Goal: Transaction & Acquisition: Purchase product/service

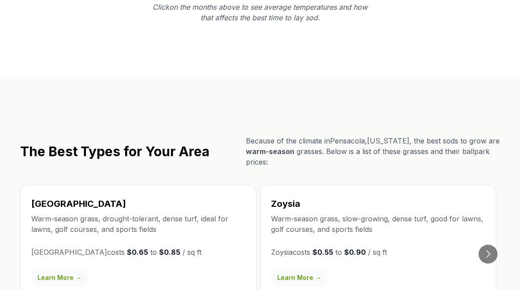
scroll to position [1446, 0]
click at [491, 245] on button "Go to next slide" at bounding box center [487, 254] width 19 height 19
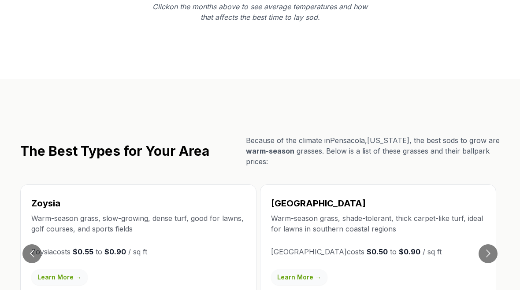
click at [39, 245] on button "Go to previous slide" at bounding box center [31, 254] width 19 height 19
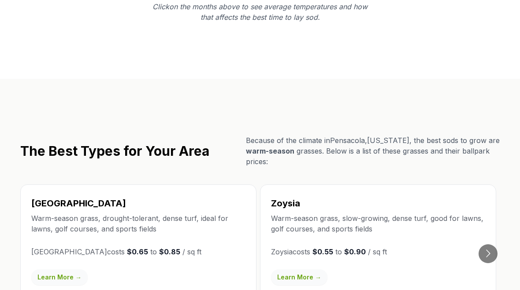
click at [487, 245] on button "Go to next slide" at bounding box center [487, 254] width 19 height 19
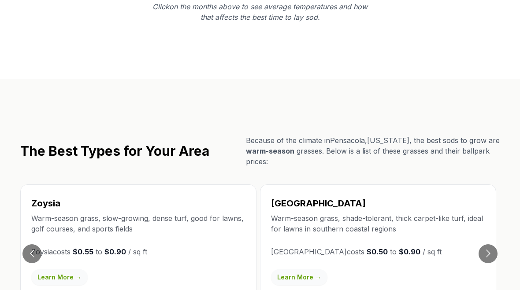
click at [488, 245] on button "Go to next slide" at bounding box center [487, 254] width 19 height 19
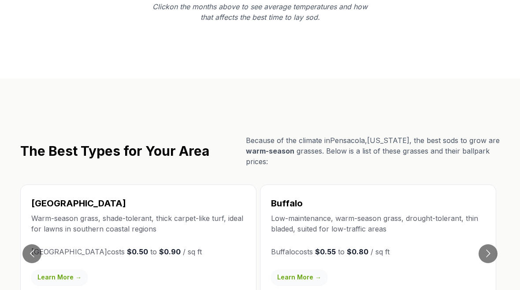
click at [490, 245] on button "Go to next slide" at bounding box center [487, 254] width 19 height 19
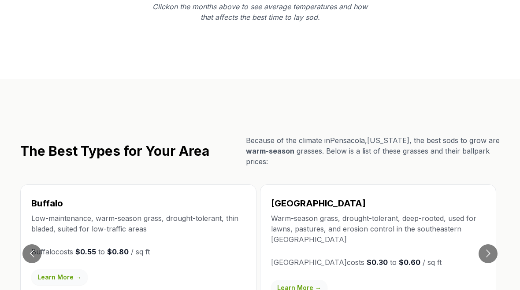
click at [491, 245] on button "Go to next slide" at bounding box center [487, 254] width 19 height 19
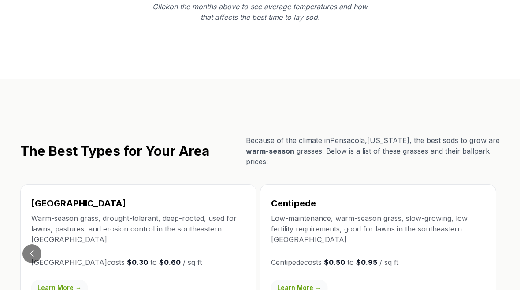
click at [30, 245] on button "Go to previous slide" at bounding box center [31, 254] width 19 height 19
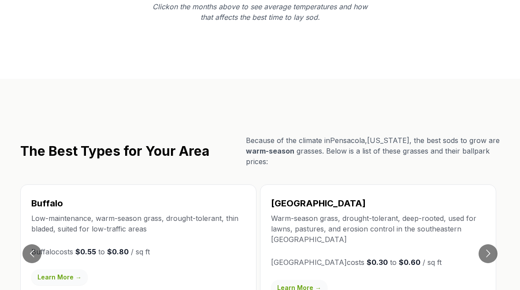
click at [29, 245] on button "Go to previous slide" at bounding box center [31, 254] width 19 height 19
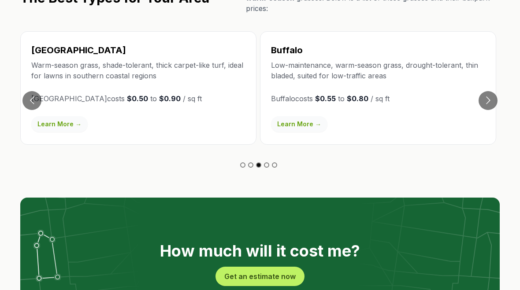
scroll to position [1594, 0]
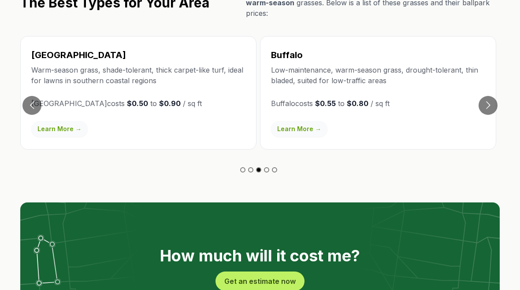
click at [289, 272] on button "Get an estimate now" at bounding box center [259, 281] width 89 height 19
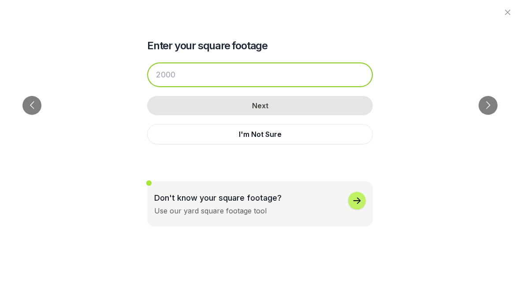
click at [345, 76] on input "number" at bounding box center [260, 75] width 226 height 25
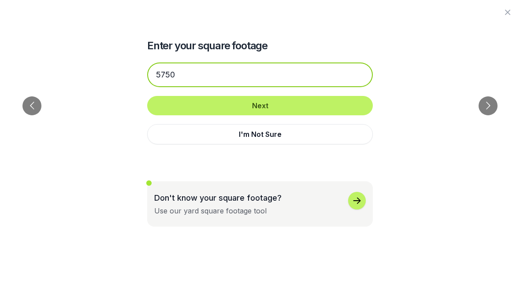
type input "5750"
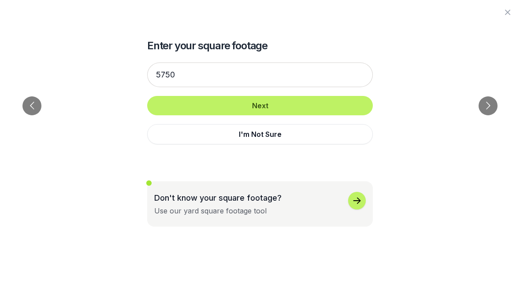
click at [317, 105] on button "Next" at bounding box center [260, 105] width 226 height 19
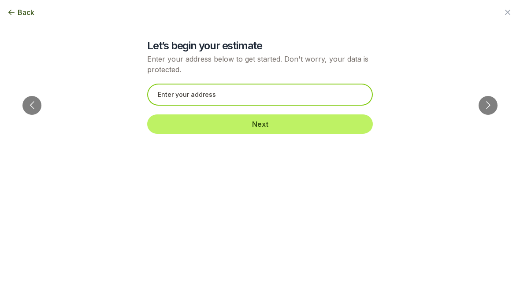
click at [312, 93] on input "text" at bounding box center [260, 95] width 226 height 22
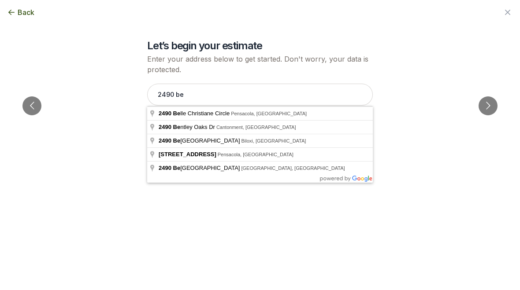
type input "[STREET_ADDRESS]"
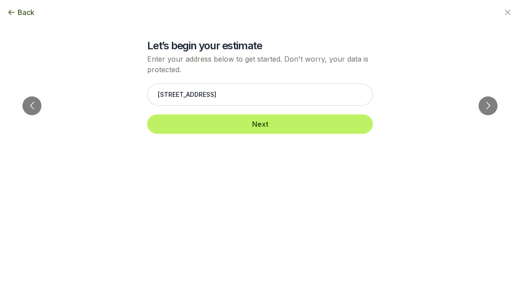
scroll to position [1594, 0]
click at [317, 118] on button "Next" at bounding box center [260, 124] width 226 height 19
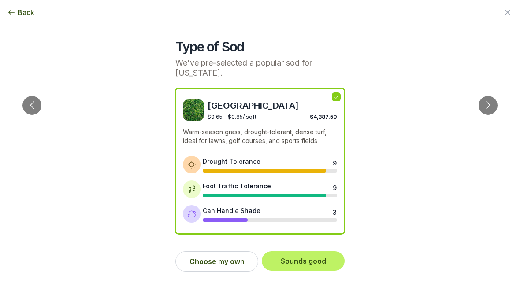
click at [493, 96] on button "Go to next slide" at bounding box center [487, 105] width 19 height 19
click at [490, 96] on button "Go to next slide" at bounding box center [487, 105] width 19 height 19
click at [230, 271] on button "Choose my own" at bounding box center [216, 262] width 83 height 20
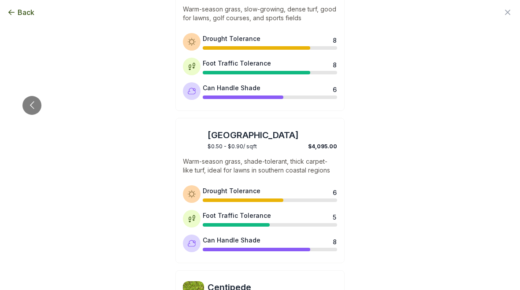
scroll to position [423, 0]
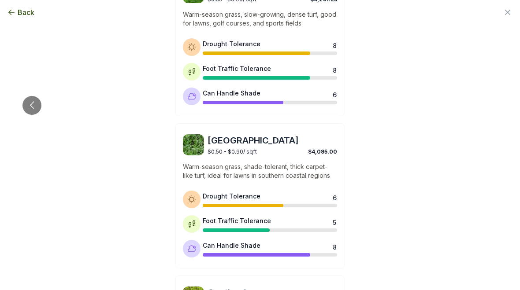
click at [255, 145] on span "[GEOGRAPHIC_DATA]" at bounding box center [273, 140] width 130 height 12
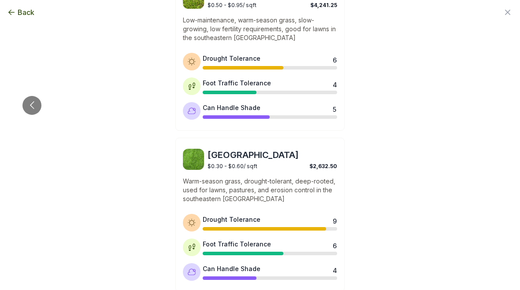
scroll to position [721, 0]
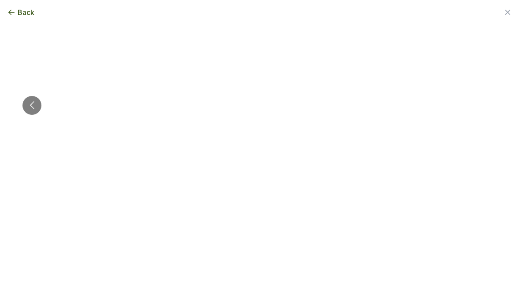
scroll to position [0, 0]
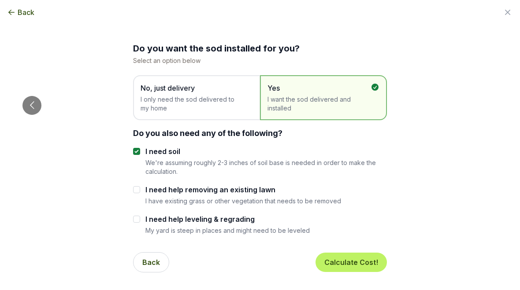
click at [337, 104] on span "I want the sod delivered and installed" at bounding box center [318, 104] width 103 height 18
click at [147, 186] on label "I need help removing an existing lawn" at bounding box center [243, 190] width 196 height 11
click at [140, 186] on input "I need help removing an existing lawn" at bounding box center [136, 189] width 7 height 7
checkbox input "true"
click at [366, 265] on button "Calculate Cost!" at bounding box center [350, 262] width 71 height 19
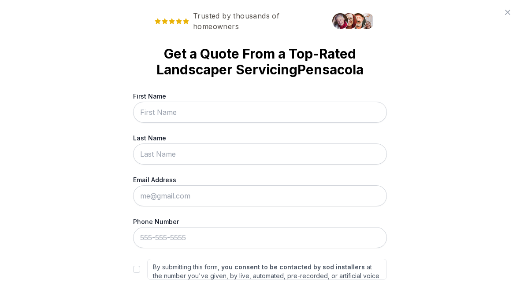
scroll to position [480, 0]
